Goal: Information Seeking & Learning: Learn about a topic

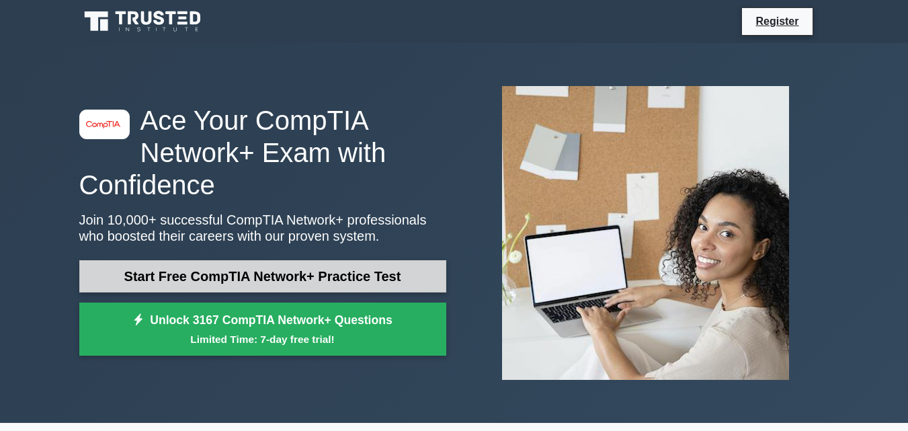
click at [262, 276] on link "Start Free CompTIA Network+ Practice Test" at bounding box center [262, 276] width 367 height 32
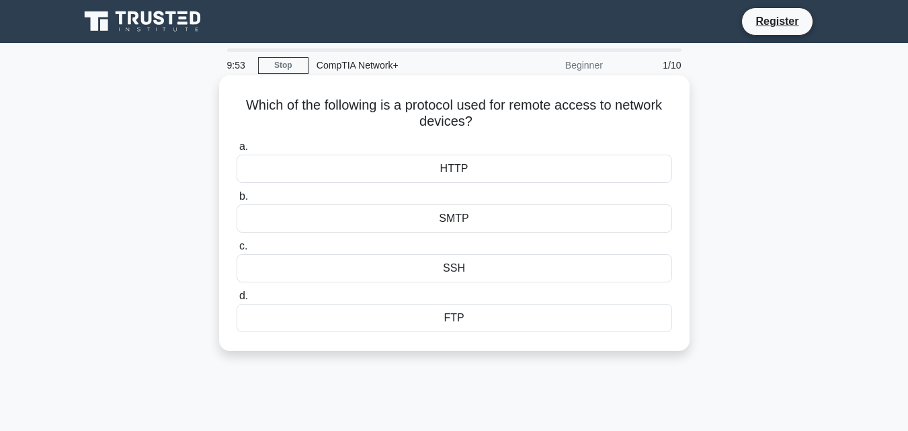
click at [469, 322] on div "FTP" at bounding box center [455, 318] width 436 height 28
click at [237, 301] on input "d. FTP" at bounding box center [237, 296] width 0 height 9
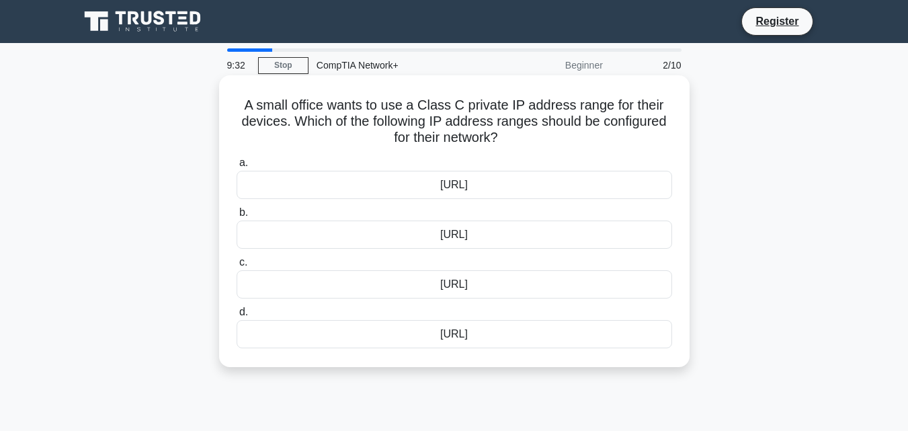
click at [424, 191] on div "[URL]" at bounding box center [455, 185] width 436 height 28
click at [237, 167] on input "a. 10.0.0.0/8" at bounding box center [237, 163] width 0 height 9
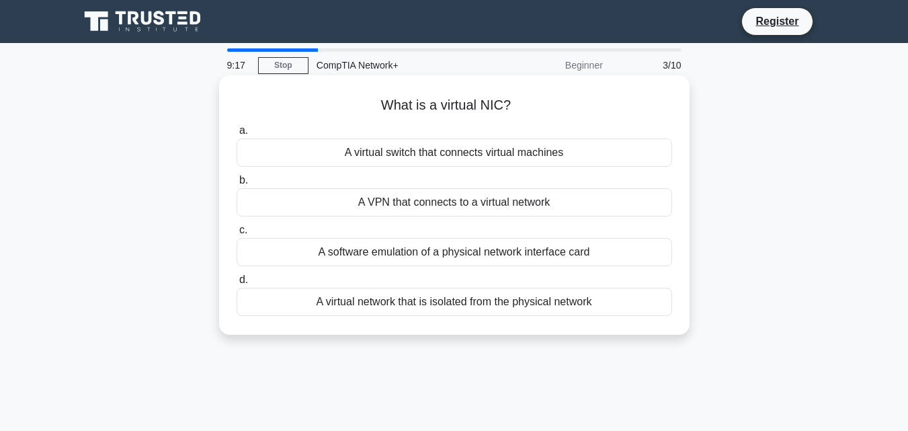
click at [434, 152] on div "A virtual switch that connects virtual machines" at bounding box center [455, 153] width 436 height 28
click at [237, 135] on input "a. A virtual switch that connects virtual machines" at bounding box center [237, 130] width 0 height 9
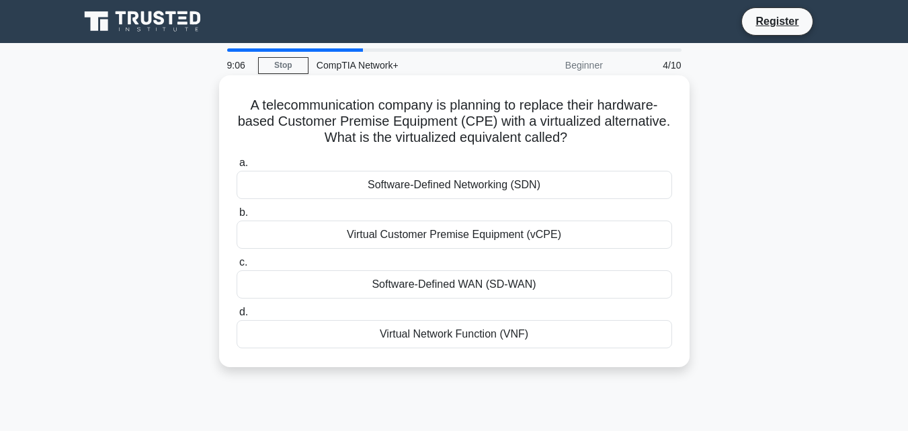
click at [430, 340] on div "Virtual Network Function (VNF)" at bounding box center [455, 334] width 436 height 28
click at [237, 317] on input "d. Virtual Network Function (VNF)" at bounding box center [237, 312] width 0 height 9
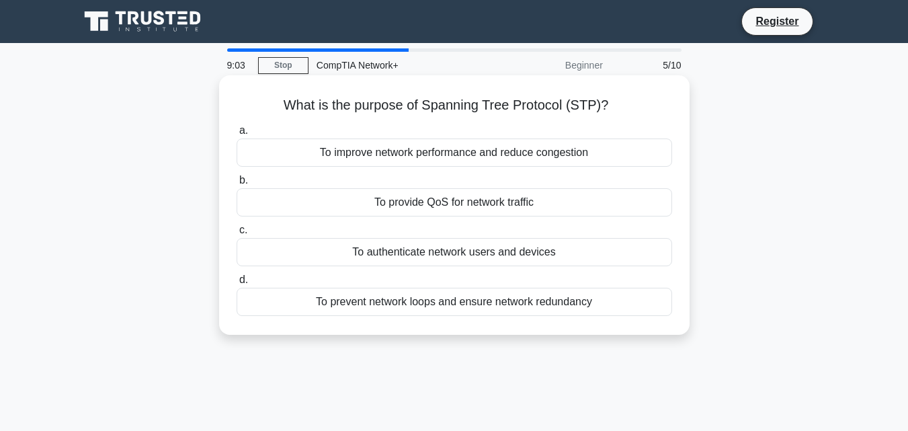
click at [320, 206] on div "To provide QoS for network traffic" at bounding box center [455, 202] width 436 height 28
click at [237, 185] on input "b. To provide QoS for network traffic" at bounding box center [237, 180] width 0 height 9
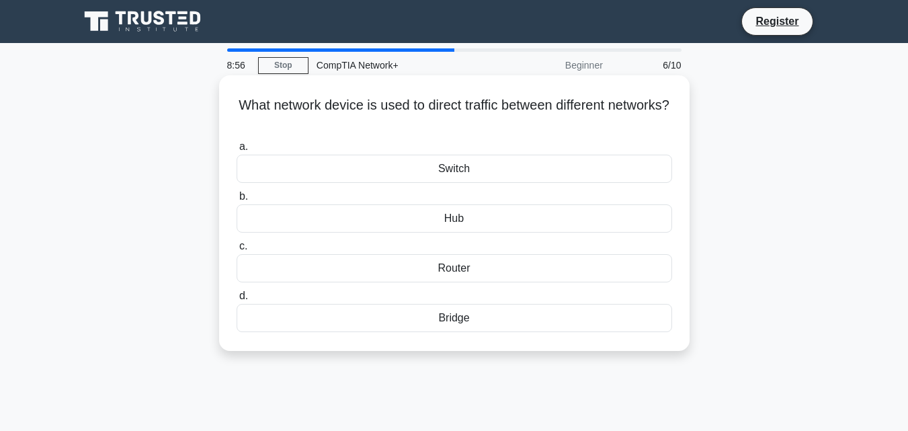
click at [438, 325] on div "Bridge" at bounding box center [455, 318] width 436 height 28
click at [237, 301] on input "d. Bridge" at bounding box center [237, 296] width 0 height 9
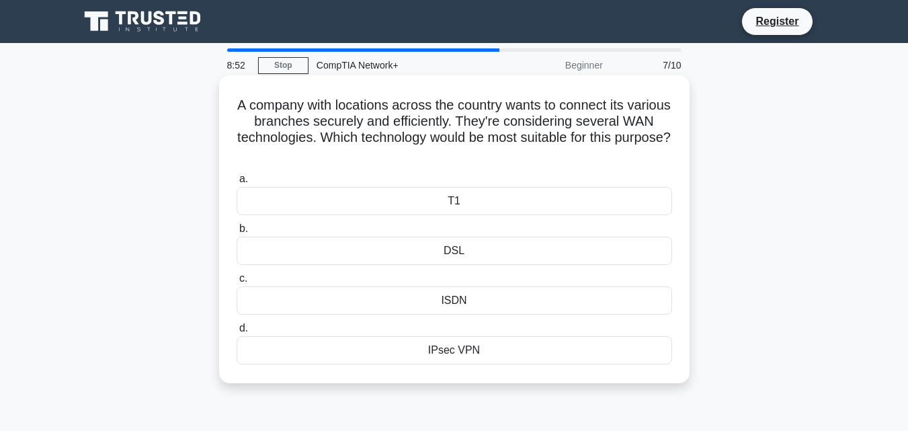
click at [457, 261] on div "DSL" at bounding box center [455, 251] width 436 height 28
click at [237, 233] on input "b. DSL" at bounding box center [237, 229] width 0 height 9
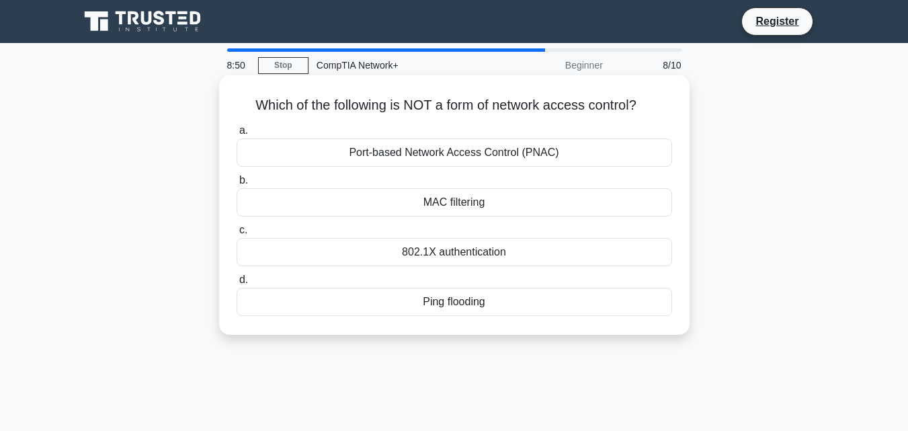
click at [402, 196] on div "MAC filtering" at bounding box center [455, 202] width 436 height 28
click at [237, 185] on input "b. MAC filtering" at bounding box center [237, 180] width 0 height 9
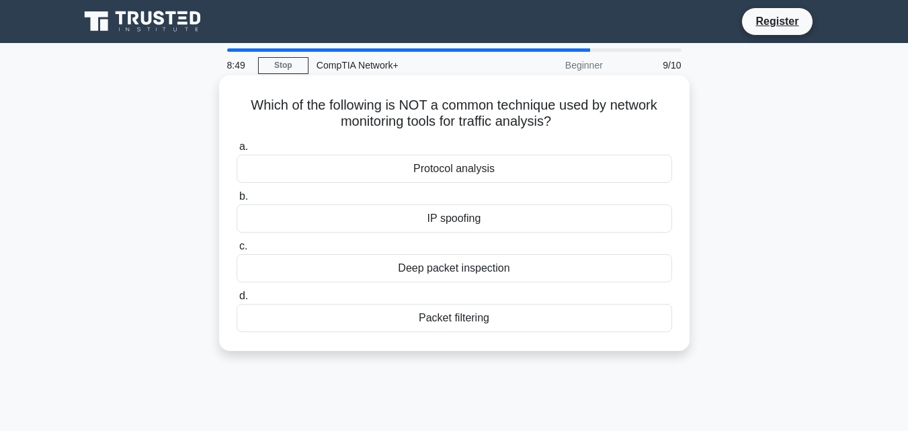
click at [415, 167] on div "Protocol analysis" at bounding box center [455, 169] width 436 height 28
click at [237, 151] on input "a. Protocol analysis" at bounding box center [237, 147] width 0 height 9
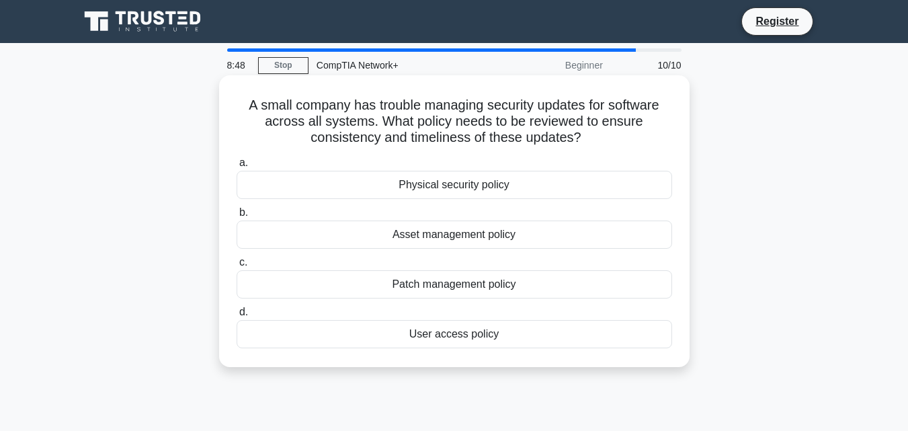
click at [428, 270] on label "c. Patch management policy" at bounding box center [455, 276] width 436 height 44
click at [237, 267] on input "c. Patch management policy" at bounding box center [237, 262] width 0 height 9
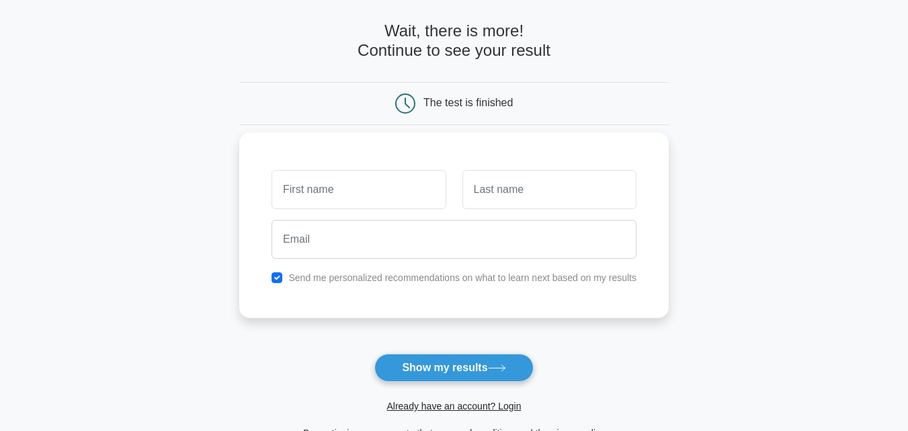
scroll to position [134, 0]
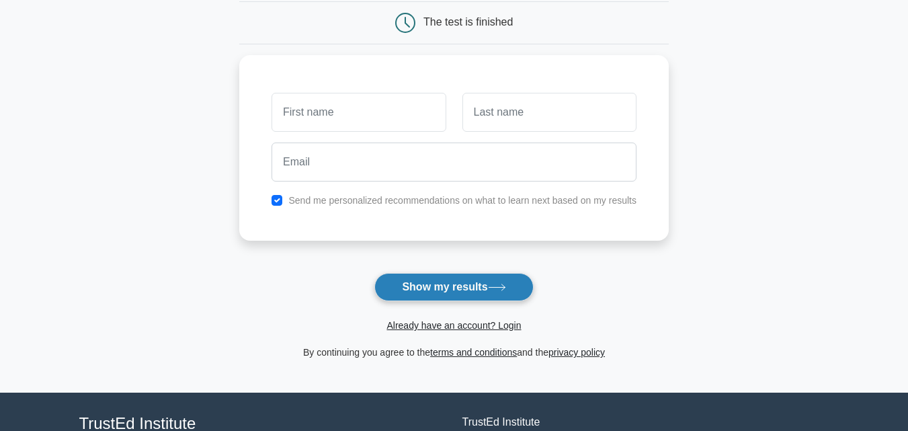
click at [431, 280] on button "Show my results" at bounding box center [454, 287] width 159 height 28
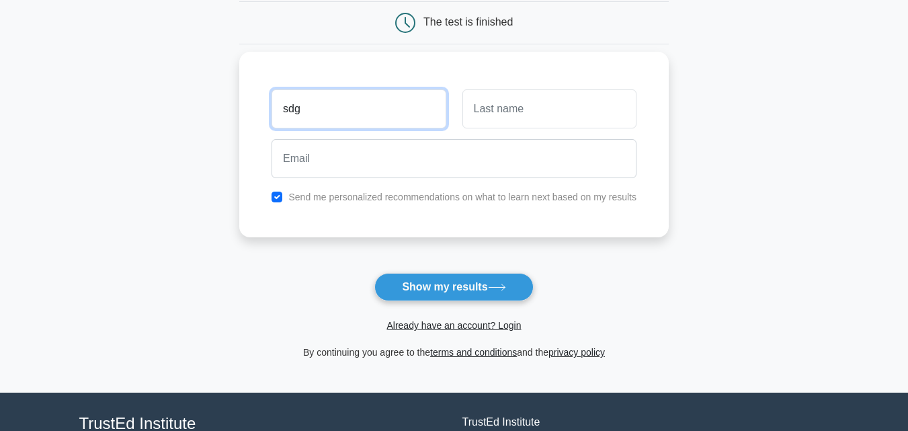
type input "sdg"
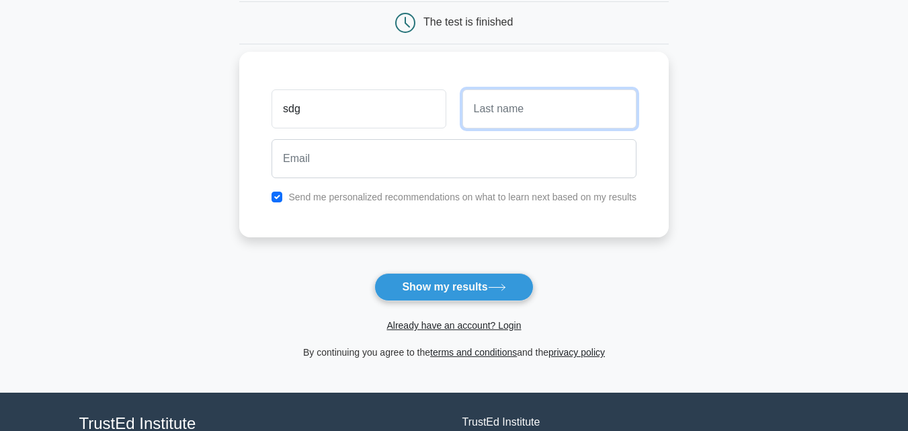
click at [483, 109] on input "text" at bounding box center [550, 108] width 174 height 39
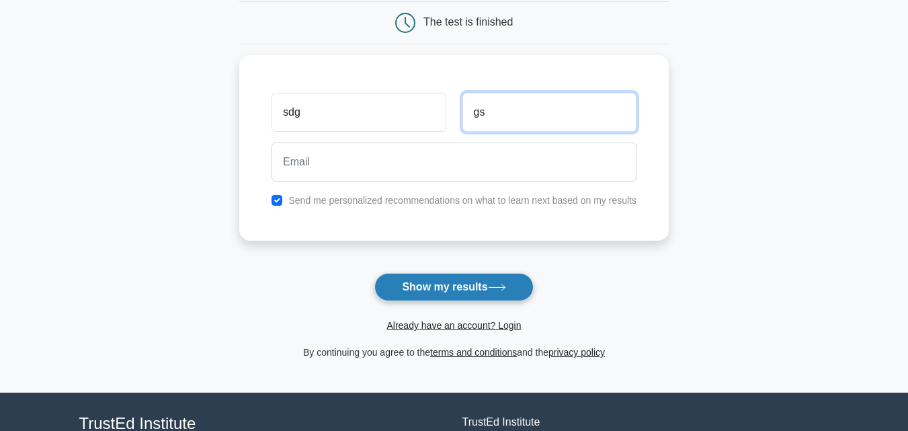
type input "gs"
click at [465, 290] on button "Show my results" at bounding box center [454, 287] width 159 height 28
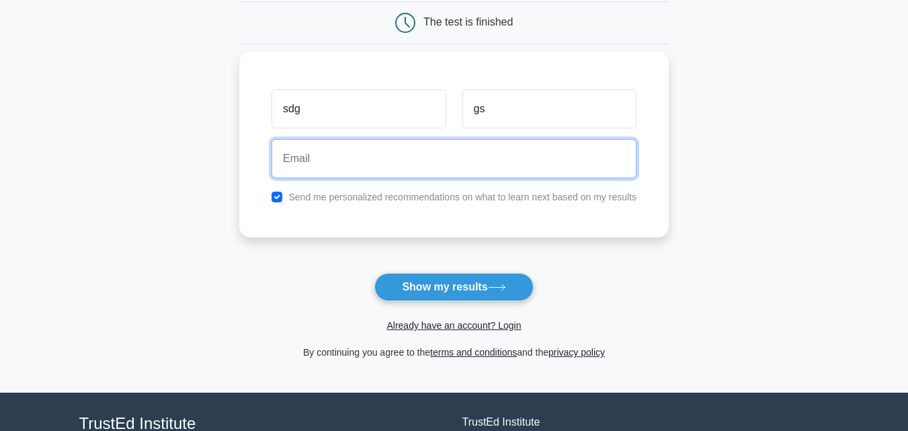
click at [303, 155] on input "email" at bounding box center [454, 158] width 365 height 39
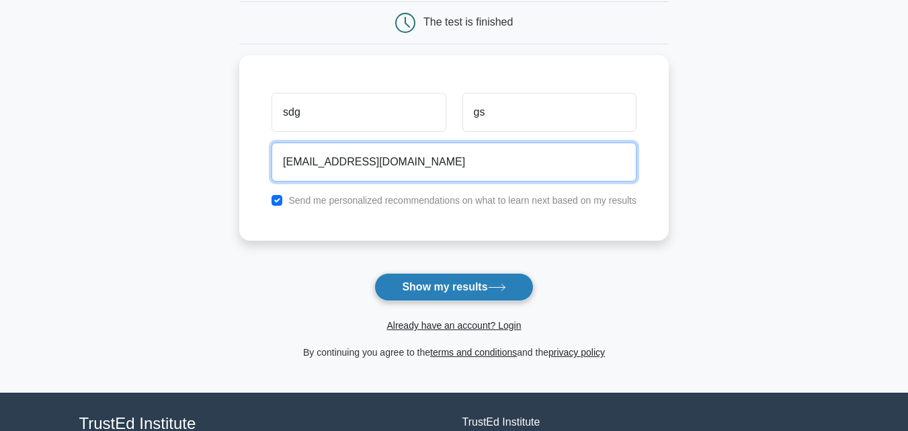
type input "dgsg@GMAIL.COM"
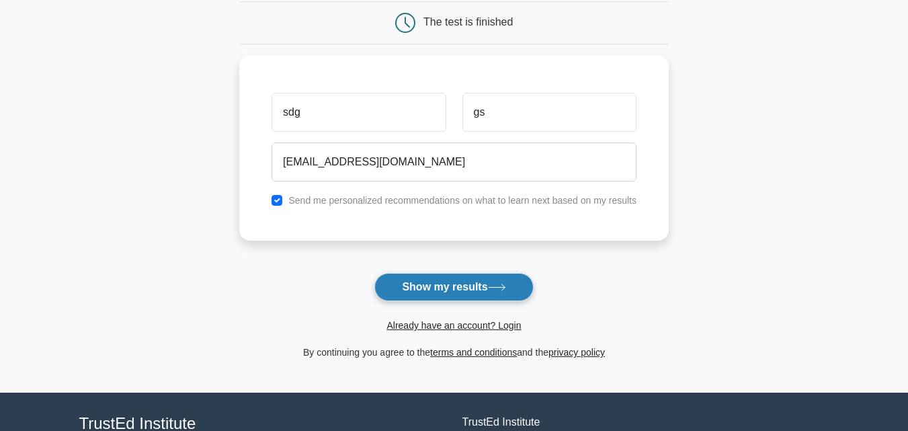
click at [444, 293] on button "Show my results" at bounding box center [454, 287] width 159 height 28
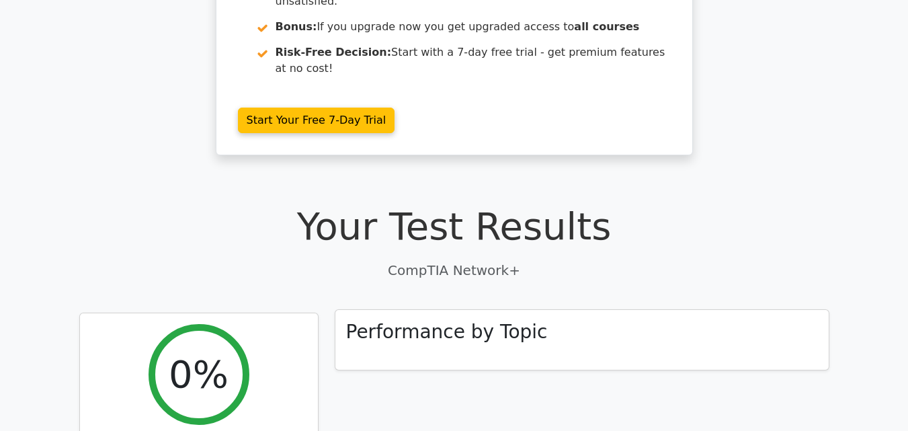
scroll to position [202, 0]
